Goal: Use online tool/utility: Utilize a website feature to perform a specific function

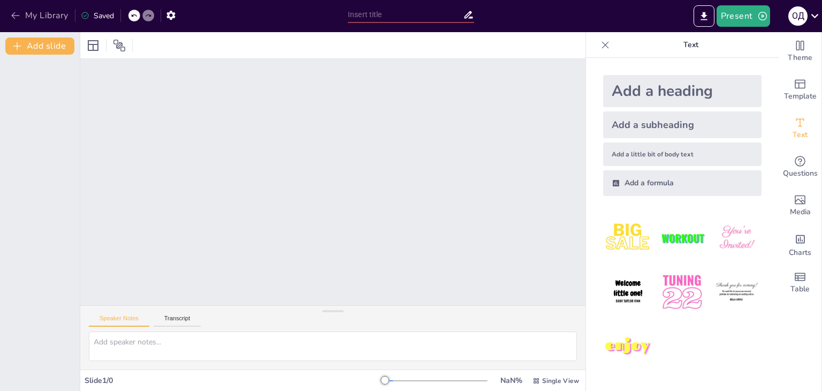
click at [16, 15] on icon "button" at bounding box center [15, 15] width 11 height 11
click at [99, 45] on icon at bounding box center [93, 45] width 13 height 13
click at [120, 44] on icon at bounding box center [120, 46] width 12 height 12
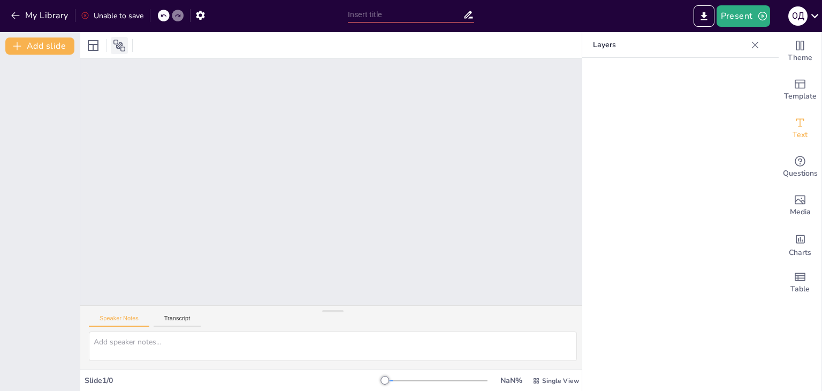
click at [118, 43] on icon at bounding box center [119, 45] width 13 height 13
click at [752, 41] on icon at bounding box center [755, 44] width 7 height 7
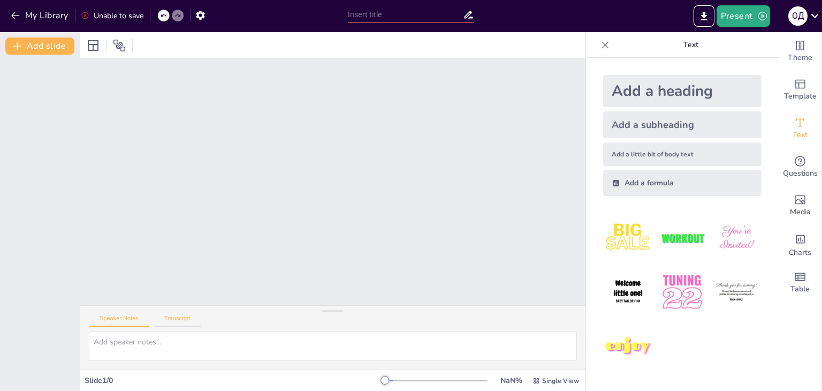
click at [176, 319] on button "Transcript" at bounding box center [178, 321] width 48 height 12
click at [600, 44] on icon at bounding box center [605, 45] width 11 height 11
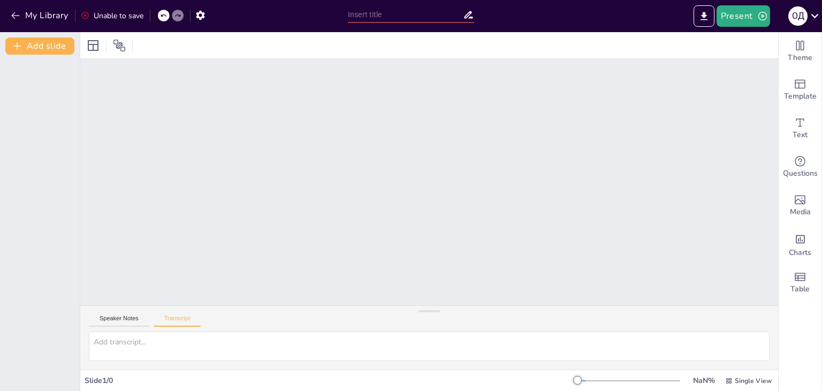
click at [164, 14] on icon at bounding box center [163, 15] width 5 height 3
click at [179, 16] on icon at bounding box center [177, 15] width 5 height 3
click at [390, 18] on input "text" at bounding box center [405, 15] width 115 height 16
click at [104, 382] on div "Slide 1 / 0" at bounding box center [331, 380] width 493 height 10
